Goal: Task Accomplishment & Management: Use online tool/utility

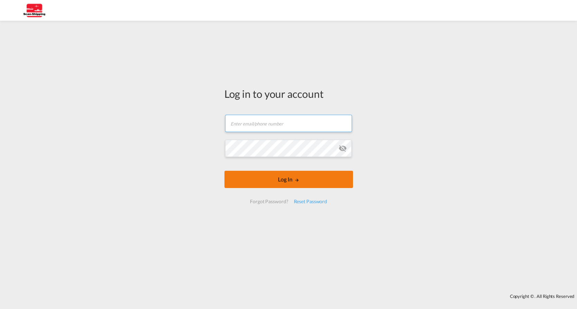
type input "[EMAIL_ADDRESS][DOMAIN_NAME]"
click at [300, 178] on form "[EMAIL_ADDRESS][DOMAIN_NAME] Password field is required Log In Forgot Password?…" at bounding box center [289, 159] width 129 height 102
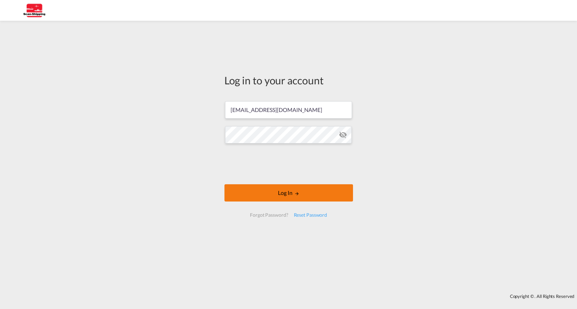
click at [300, 196] on button "Log In" at bounding box center [289, 192] width 129 height 17
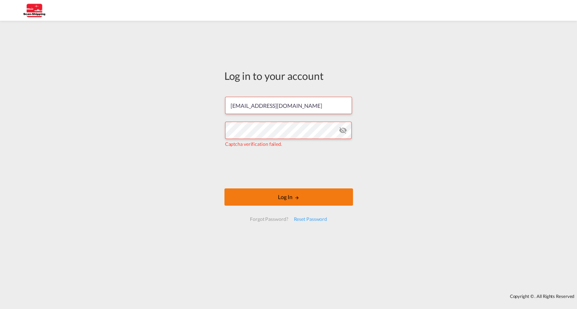
click at [296, 199] on md-icon "LOGIN" at bounding box center [296, 197] width 5 height 5
